Goal: Communication & Community: Answer question/provide support

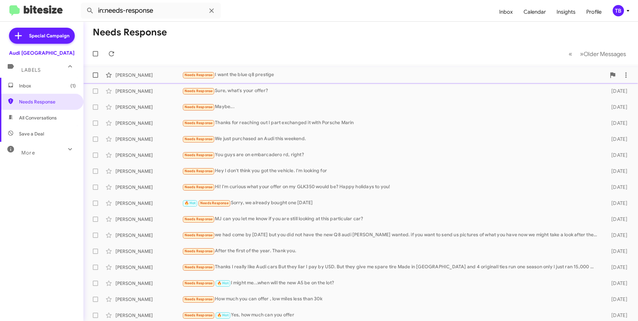
click at [338, 75] on div "Needs Response I want the blue q8 prestige" at bounding box center [394, 75] width 424 height 8
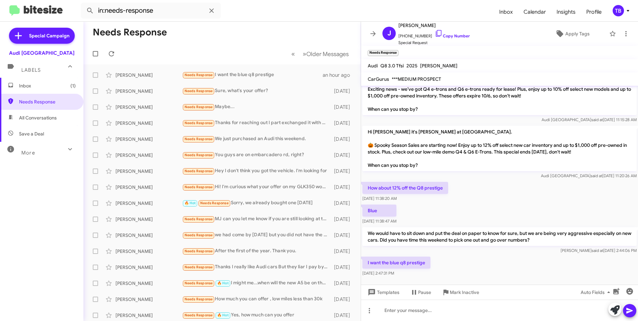
scroll to position [100, 0]
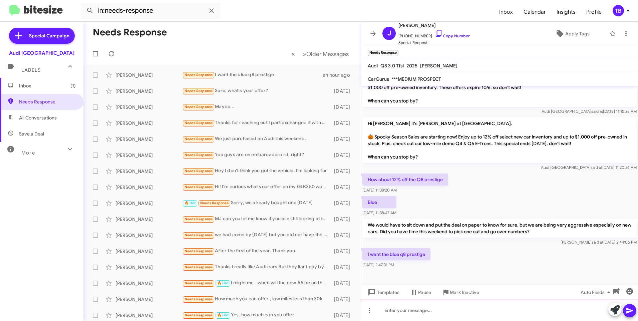
click at [427, 314] on div at bounding box center [499, 310] width 277 height 21
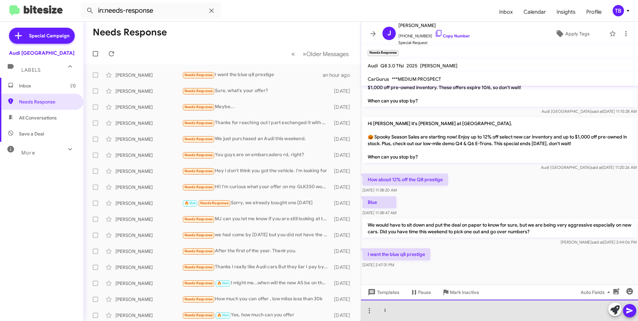
click at [443, 305] on div "I" at bounding box center [499, 310] width 277 height 21
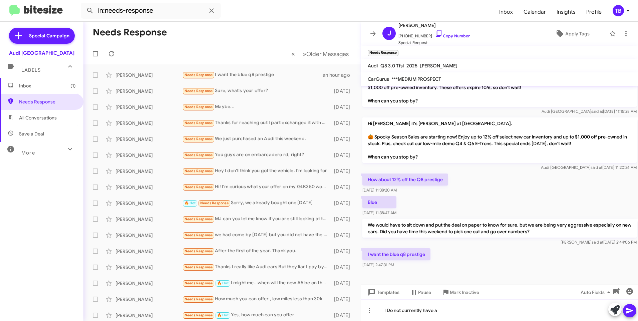
click at [390, 312] on div "I Do not currently have a" at bounding box center [499, 310] width 277 height 21
click at [453, 310] on div "I do not currently have a" at bounding box center [499, 310] width 277 height 21
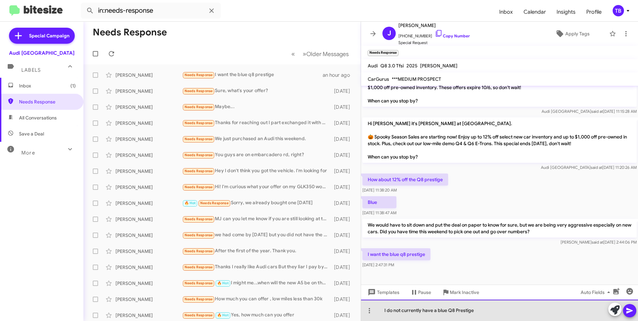
click at [484, 312] on div "I do not currently have a blue Q8 Prestige" at bounding box center [499, 310] width 277 height 21
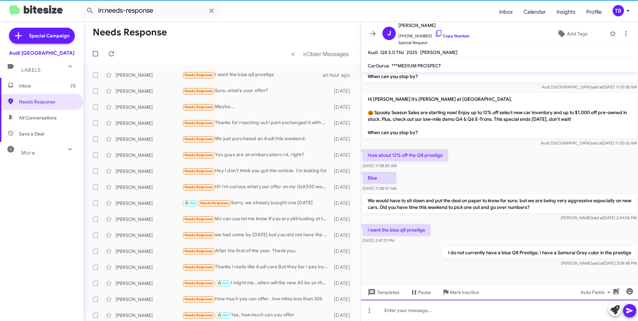
scroll to position [111, 0]
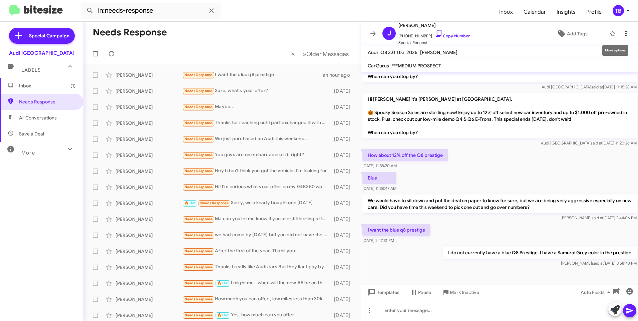
click at [622, 31] on icon at bounding box center [626, 34] width 8 height 8
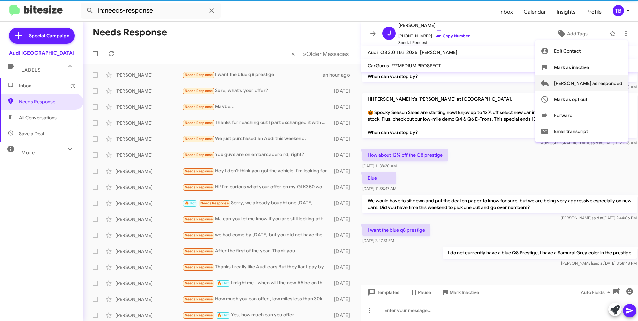
click at [602, 82] on span "[PERSON_NAME] as responded" at bounding box center [588, 83] width 68 height 16
